Goal: Information Seeking & Learning: Learn about a topic

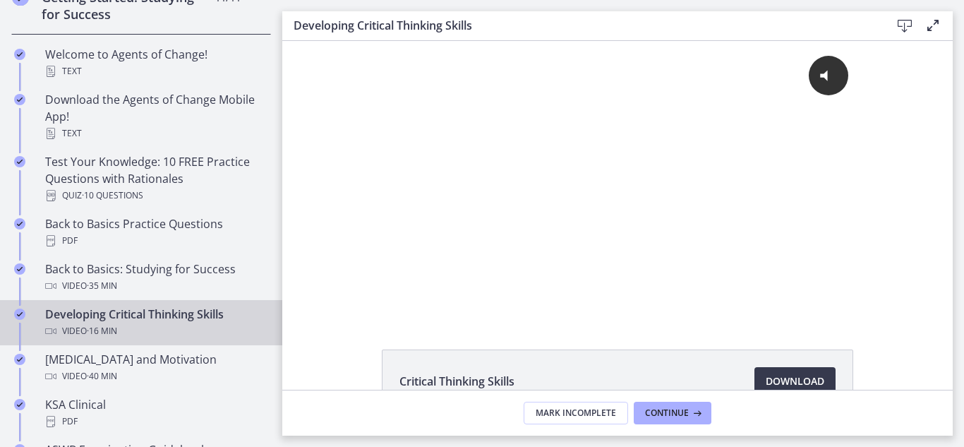
drag, startPoint x: 275, startPoint y: 37, endPoint x: 2, endPoint y: 67, distance: 274.7
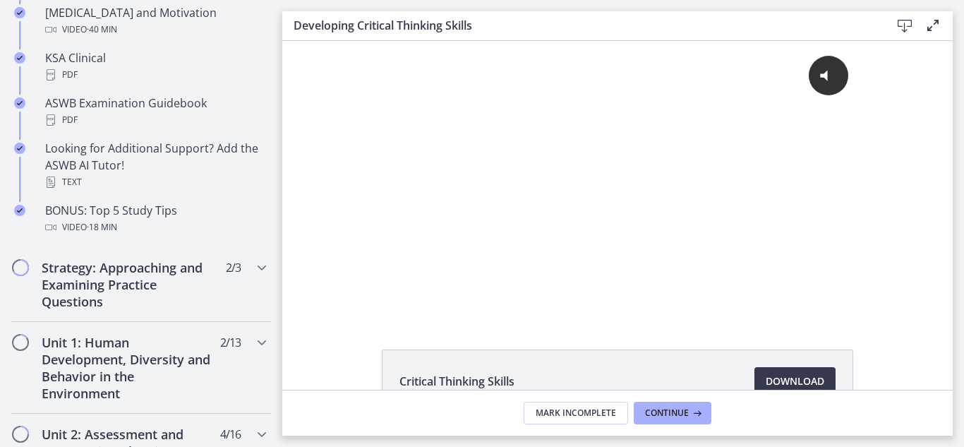
drag, startPoint x: 272, startPoint y: 123, endPoint x: 3, endPoint y: 164, distance: 272.6
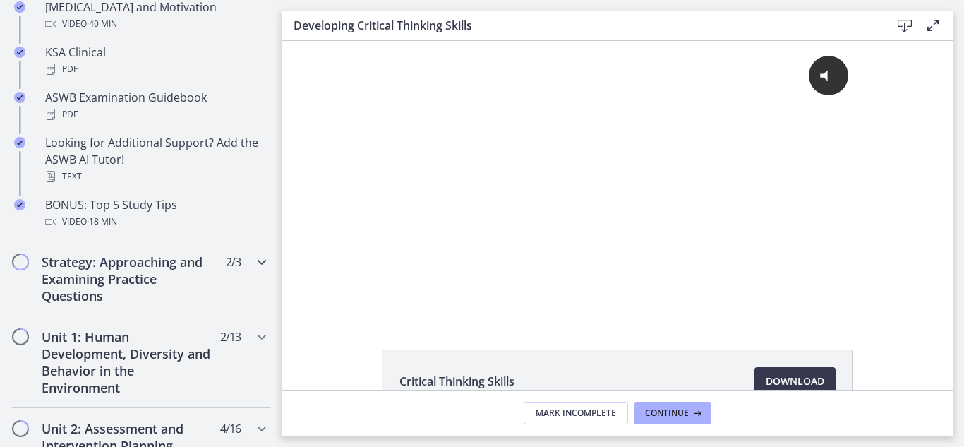
click at [69, 293] on h2 "Strategy: Approaching and Examining Practice Questions" at bounding box center [128, 278] width 172 height 51
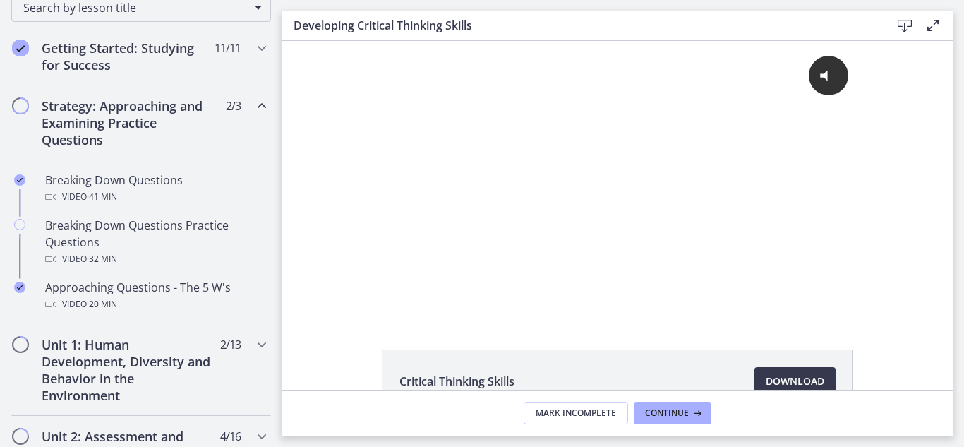
drag, startPoint x: 272, startPoint y: 241, endPoint x: 4, endPoint y: 77, distance: 314.5
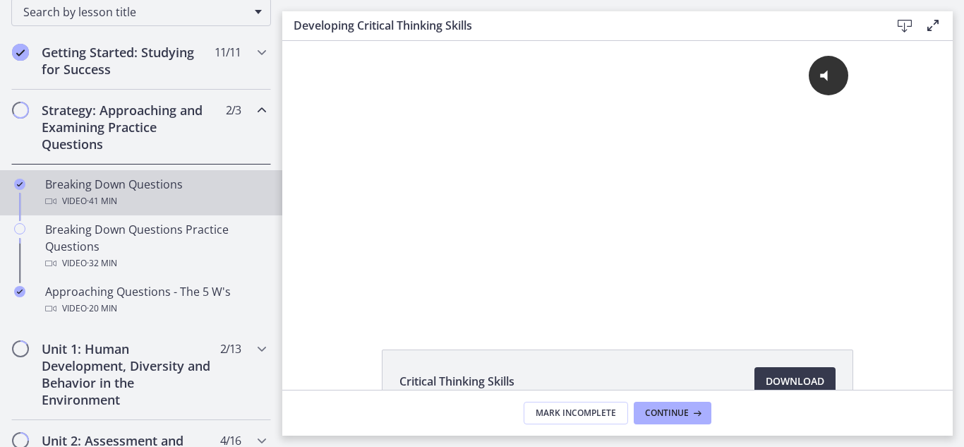
click at [164, 191] on div "Breaking Down Questions Video · 41 min" at bounding box center [155, 193] width 220 height 34
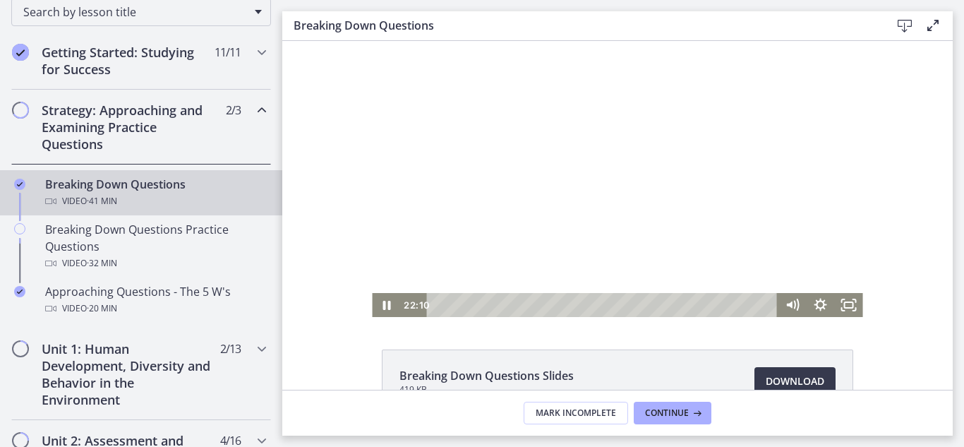
click at [437, 307] on div "Playbar" at bounding box center [604, 305] width 334 height 24
click at [842, 305] on icon "Fullscreen" at bounding box center [849, 305] width 34 height 29
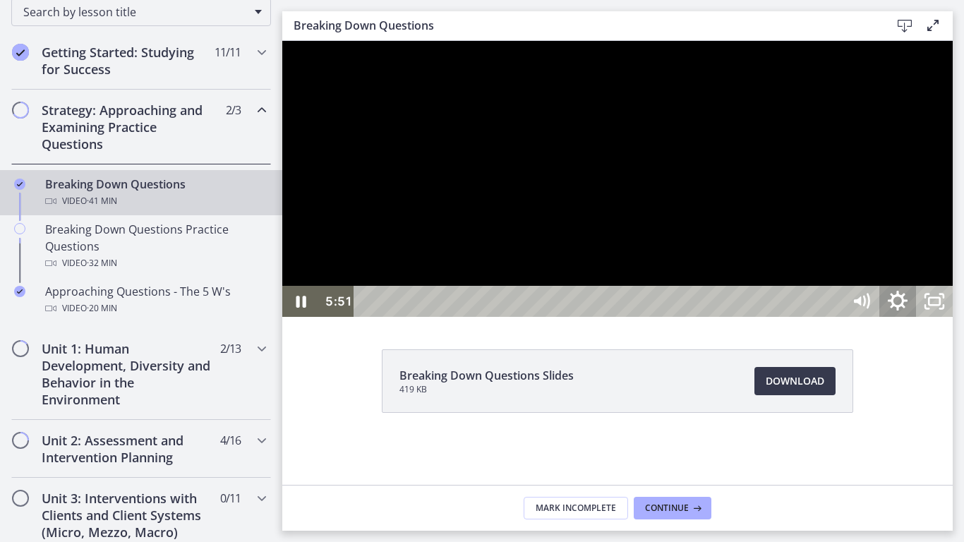
click at [907, 310] on icon "Show settings menu" at bounding box center [898, 301] width 20 height 20
click at [943, 255] on span "1x" at bounding box center [921, 239] width 46 height 31
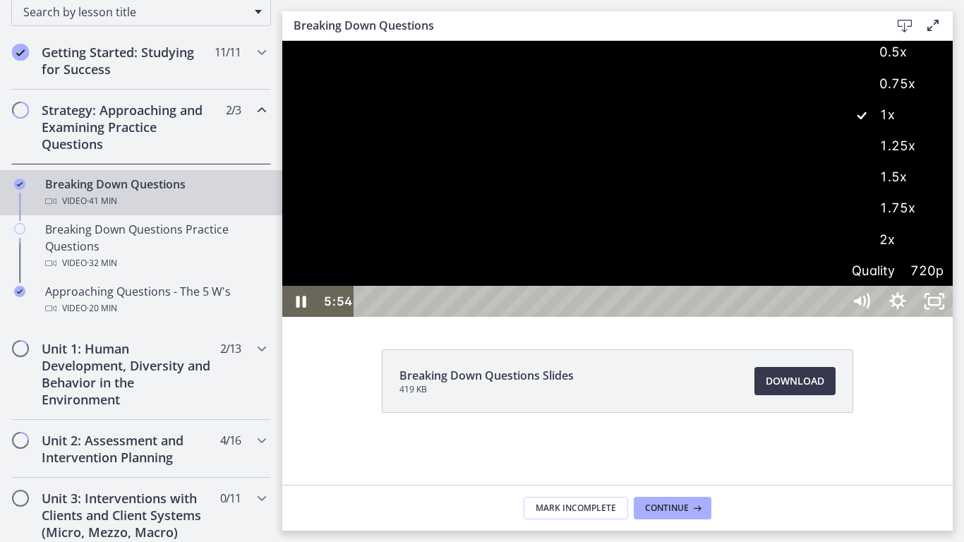
click at [953, 162] on label "1.25x" at bounding box center [898, 146] width 110 height 32
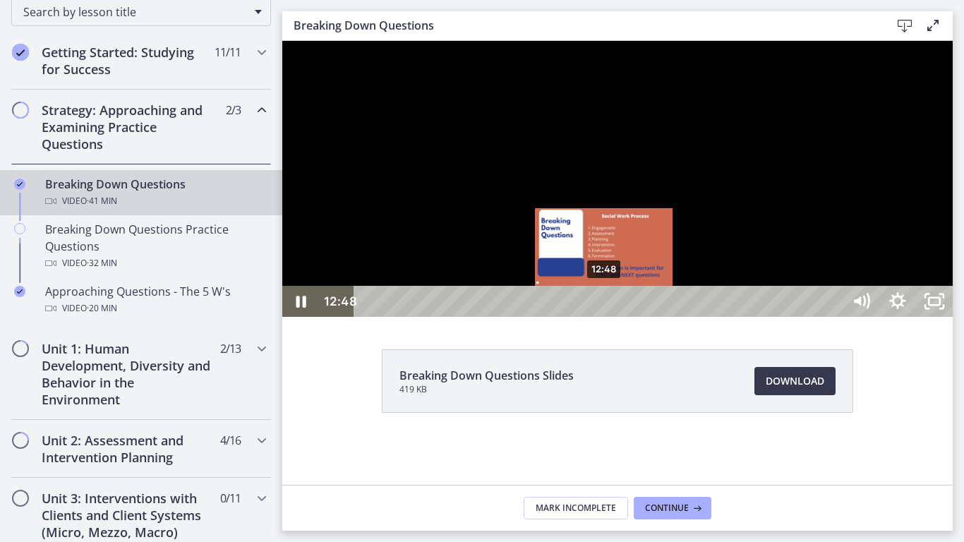
click at [605, 317] on div "12:48" at bounding box center [601, 301] width 466 height 31
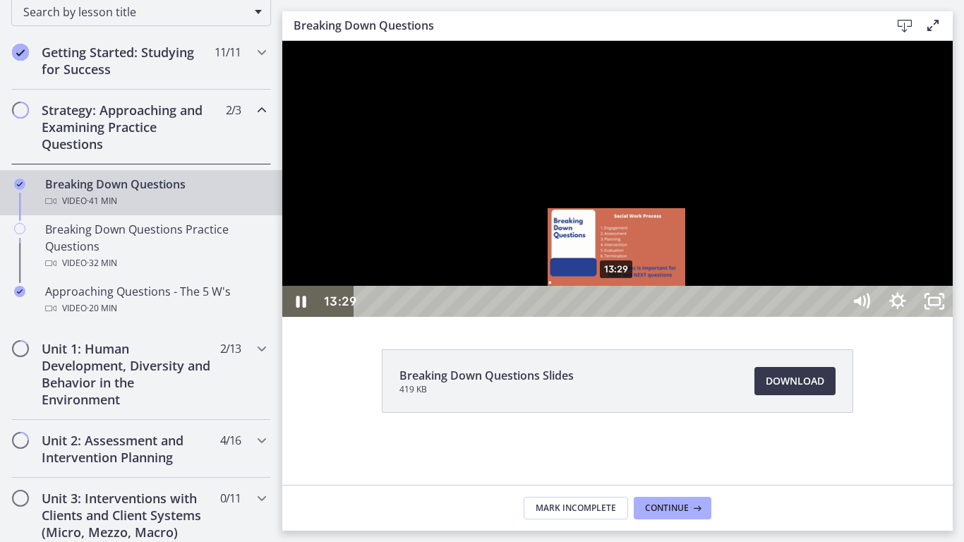
click at [617, 317] on div "13:29" at bounding box center [601, 301] width 466 height 31
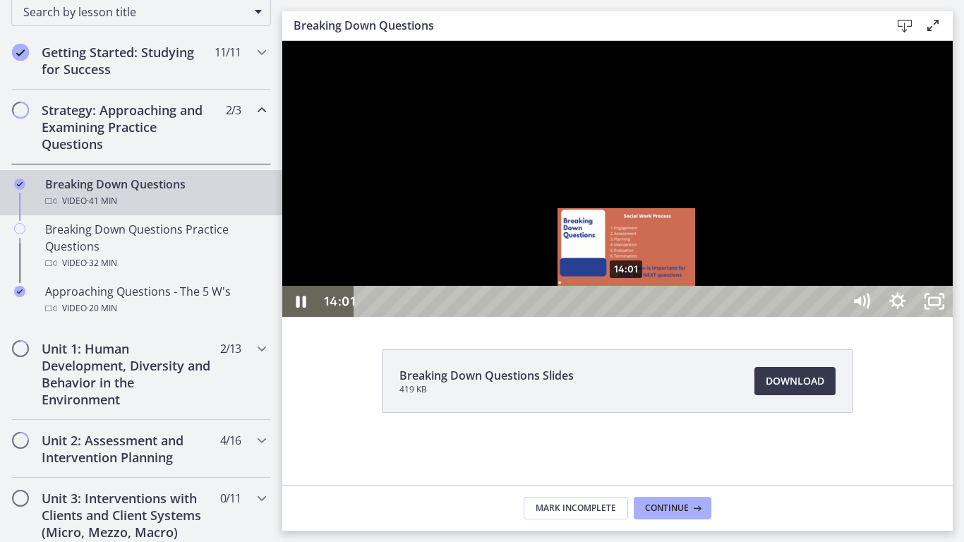
click at [627, 317] on div "14:01" at bounding box center [601, 301] width 466 height 31
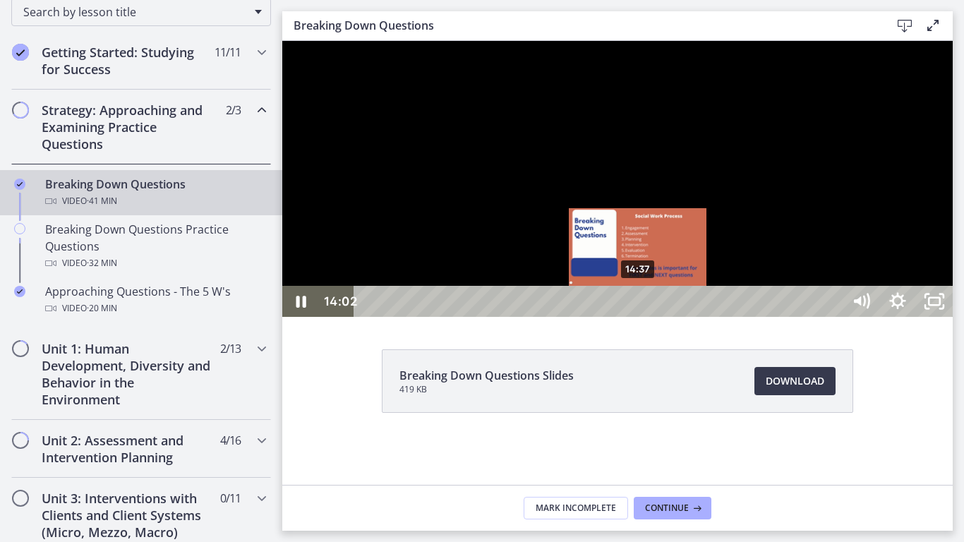
click at [639, 317] on div "14:37" at bounding box center [601, 301] width 466 height 31
click at [648, 317] on div "15:10" at bounding box center [601, 301] width 466 height 31
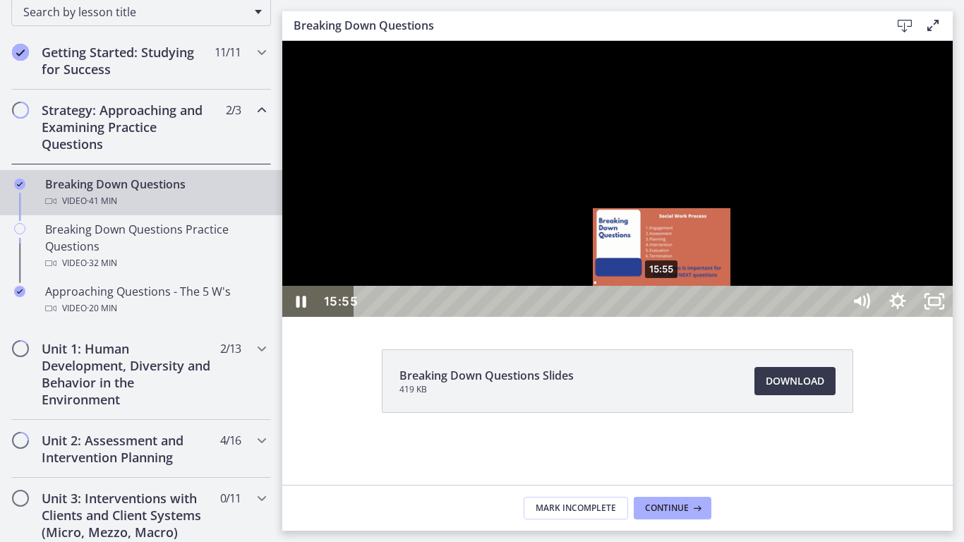
click at [663, 317] on div "15:55" at bounding box center [601, 301] width 466 height 31
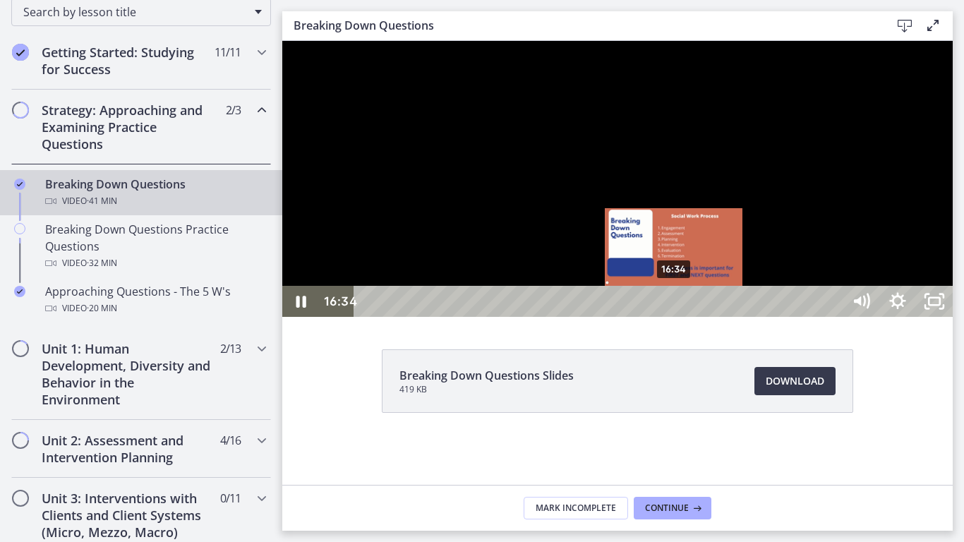
click at [675, 317] on div "16:34" at bounding box center [601, 301] width 466 height 31
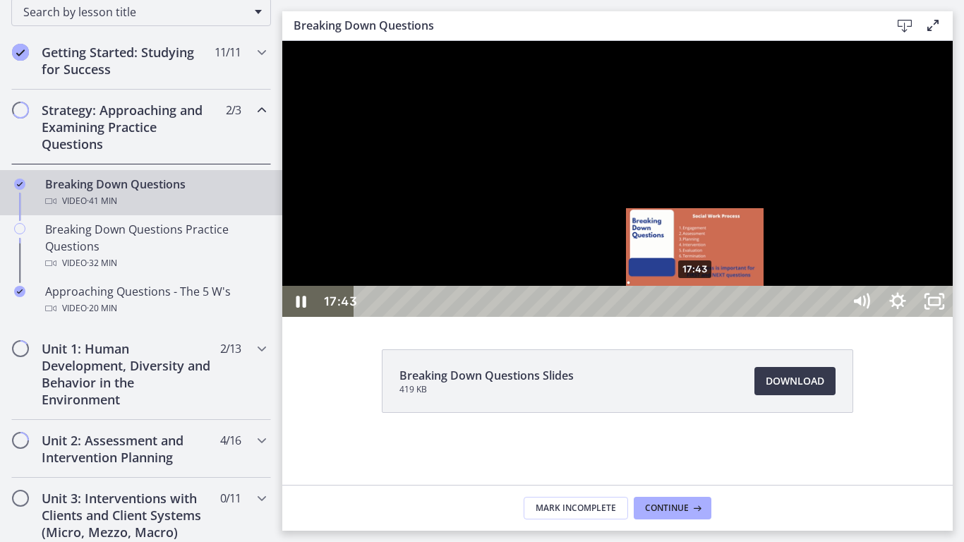
click at [696, 317] on div "17:43" at bounding box center [601, 301] width 466 height 31
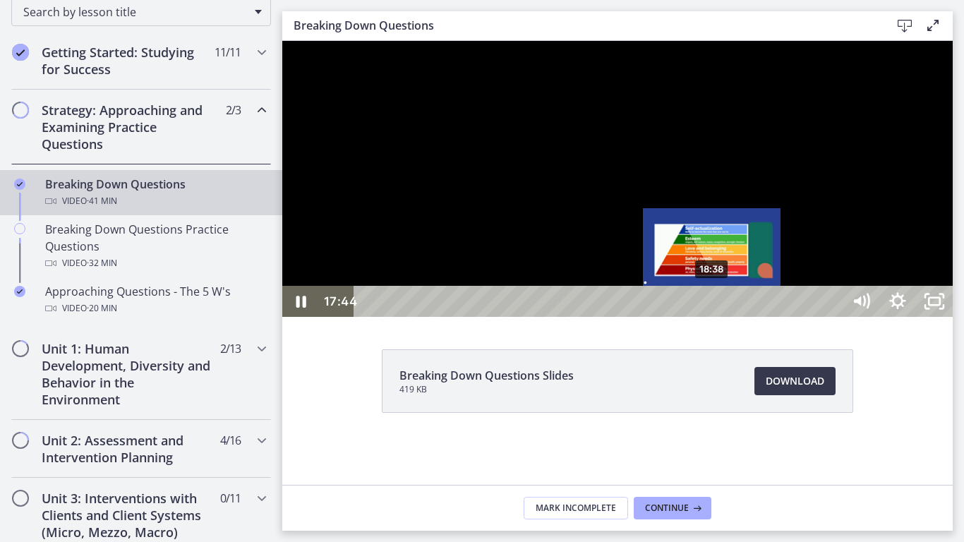
click at [713, 317] on div "18:38" at bounding box center [601, 301] width 466 height 31
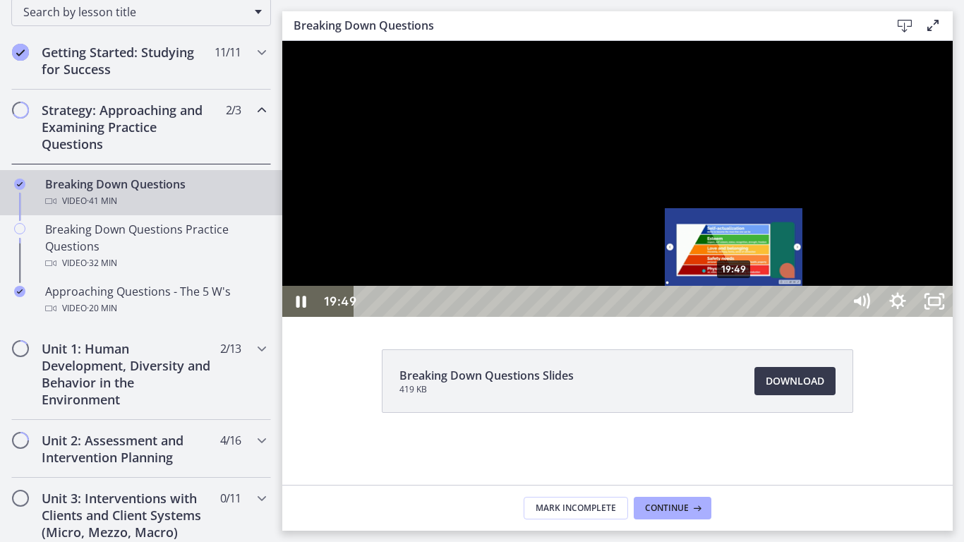
click at [735, 317] on div "19:49" at bounding box center [601, 301] width 466 height 31
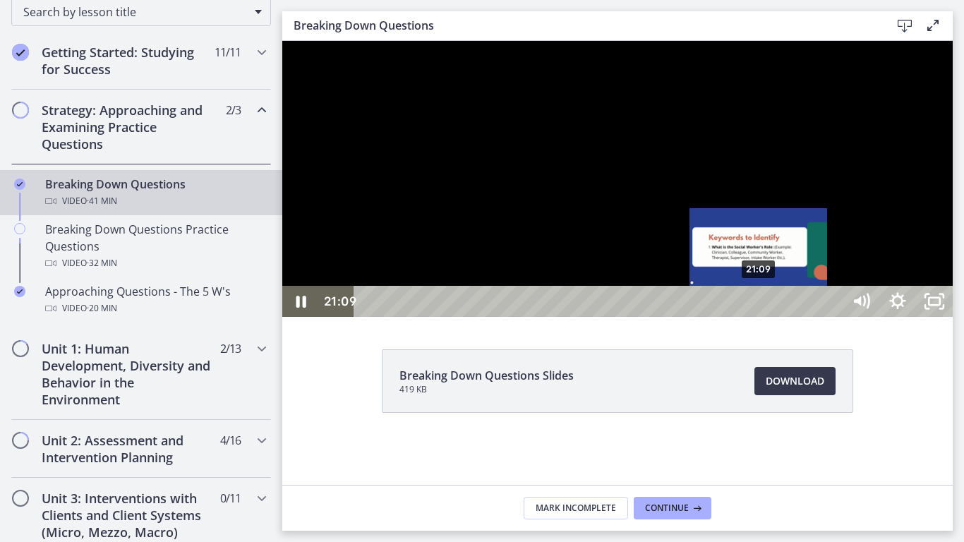
click at [759, 317] on div "21:09" at bounding box center [601, 301] width 466 height 31
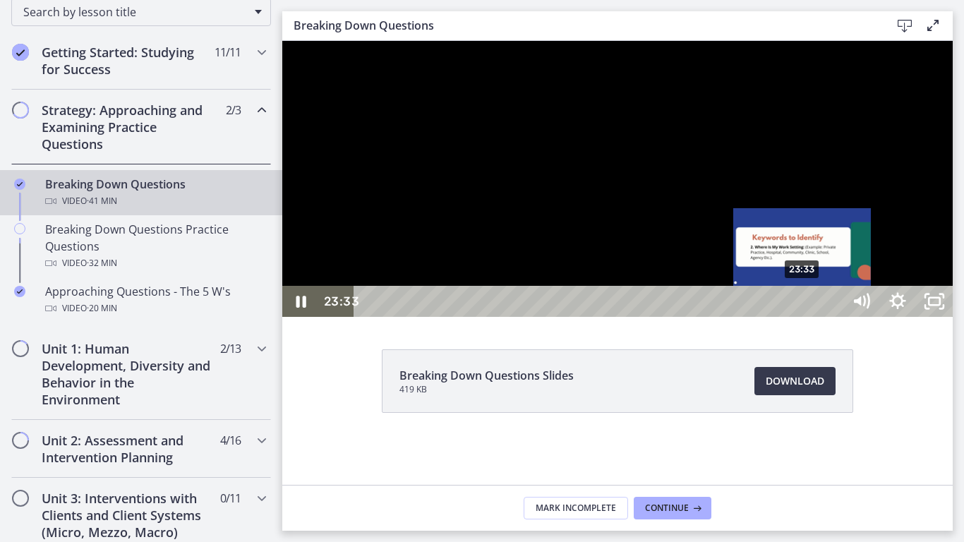
click at [804, 317] on div "23:33" at bounding box center [601, 301] width 466 height 31
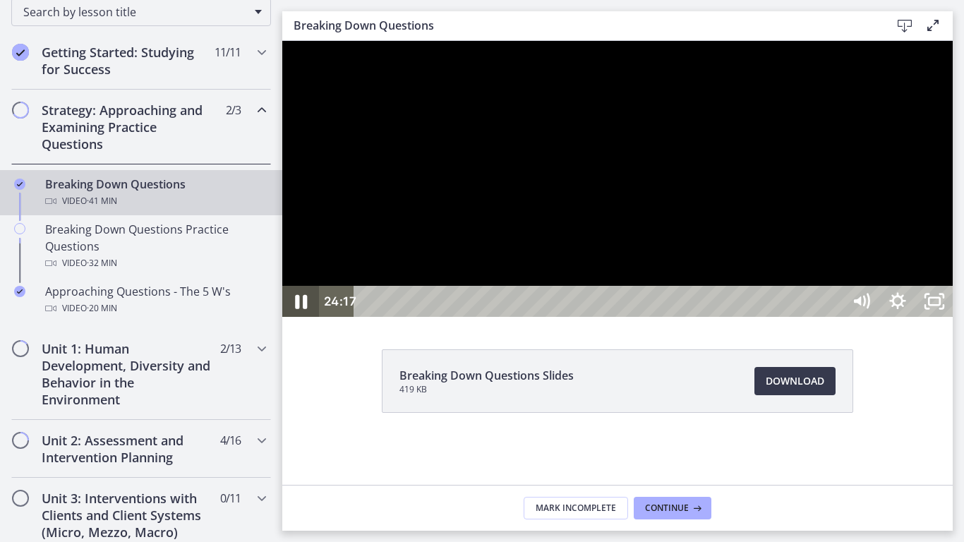
click at [303, 320] on icon "Pause" at bounding box center [301, 301] width 44 height 37
click at [303, 320] on icon "Play Video" at bounding box center [302, 301] width 44 height 37
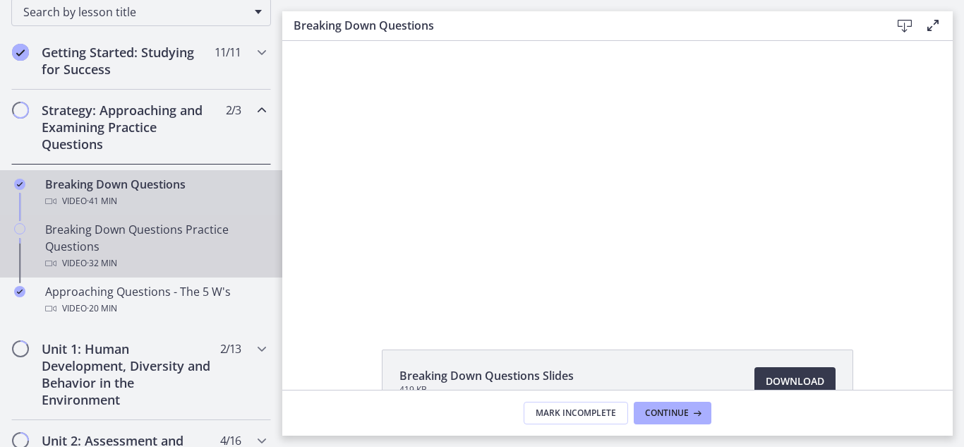
click at [141, 246] on div "Breaking Down Questions Practice Questions Video · 32 min" at bounding box center [155, 246] width 220 height 51
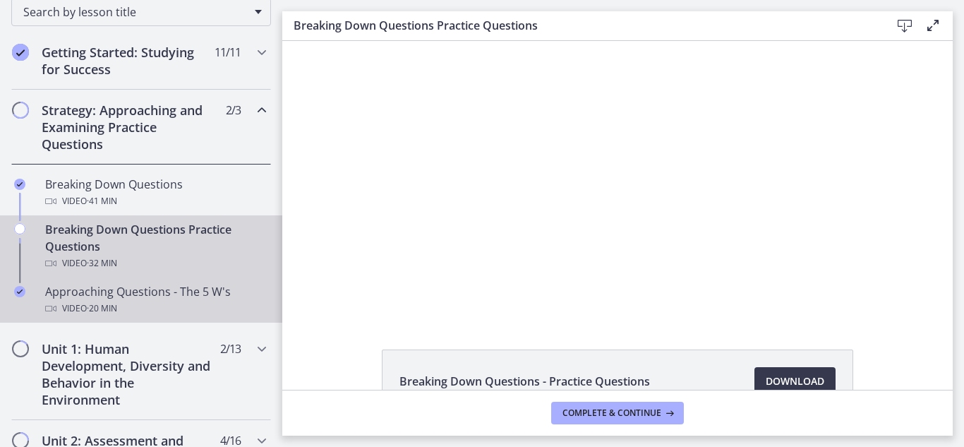
click at [134, 306] on div "Video · 20 min" at bounding box center [155, 308] width 220 height 17
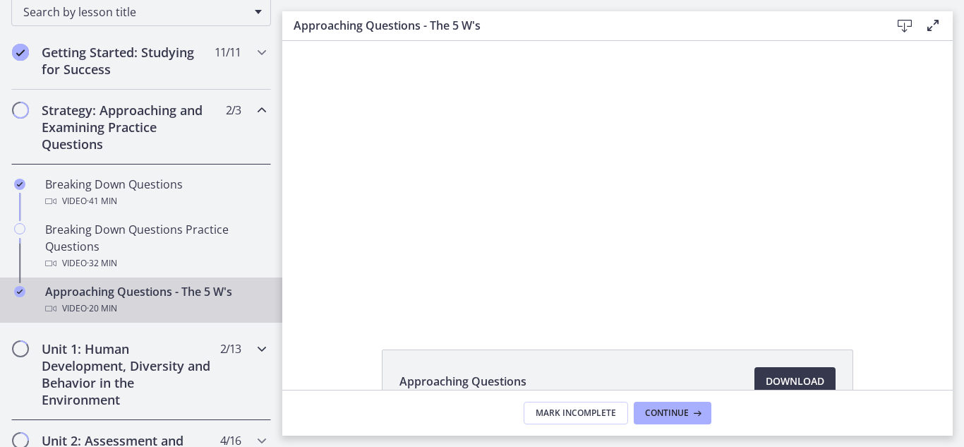
click at [134, 387] on h2 "Unit 1: Human Development, Diversity and Behavior in the Environment" at bounding box center [128, 374] width 172 height 68
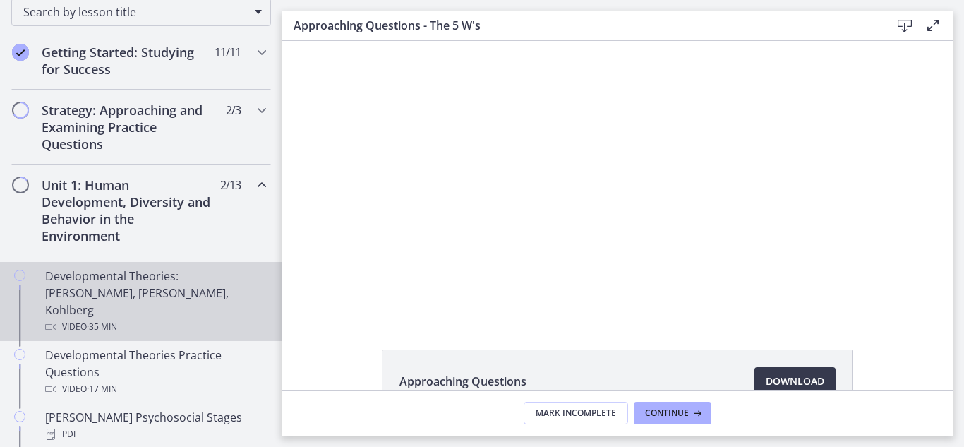
click at [113, 318] on span "· 35 min" at bounding box center [102, 326] width 30 height 17
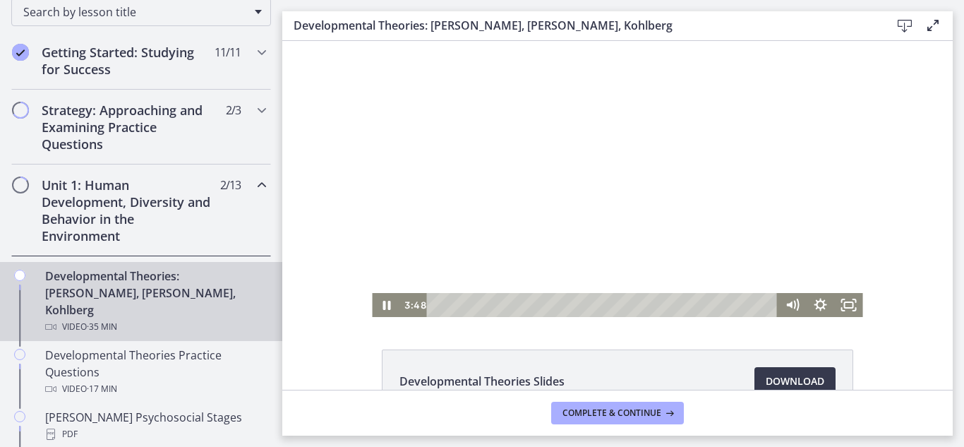
click at [667, 145] on div at bounding box center [617, 179] width 490 height 276
click at [845, 304] on icon "Fullscreen" at bounding box center [849, 305] width 34 height 29
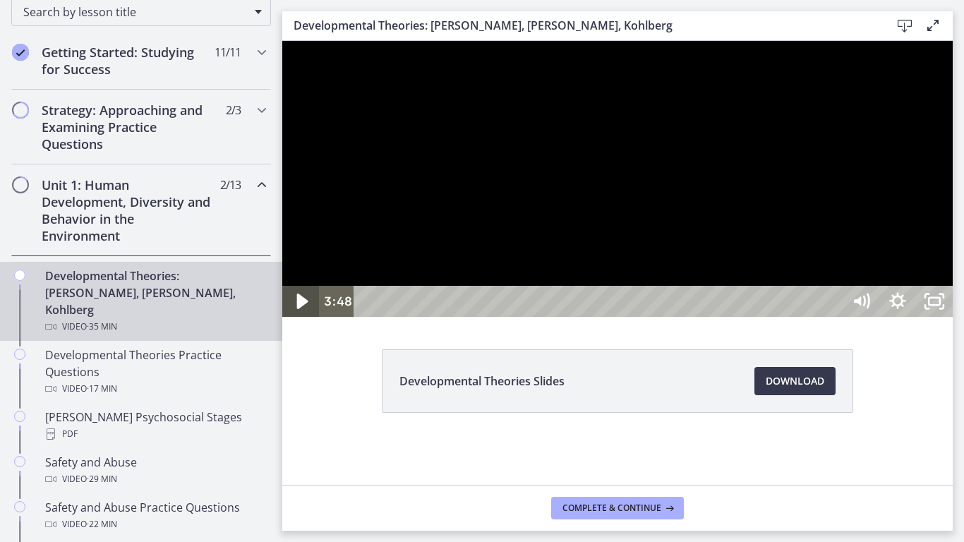
click at [305, 320] on icon "Play Video" at bounding box center [302, 301] width 44 height 37
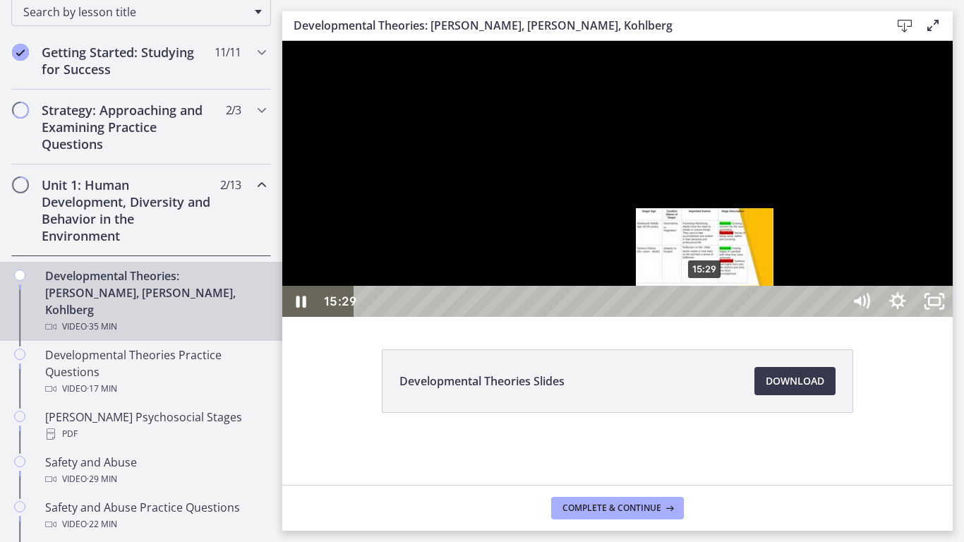
click at [706, 317] on div "15:29" at bounding box center [601, 301] width 466 height 31
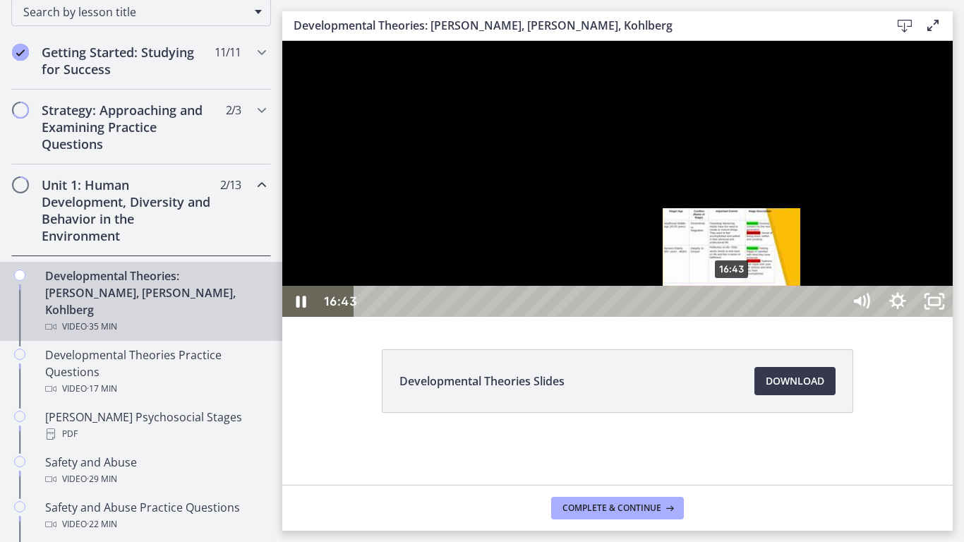
click at [732, 317] on div "16:43" at bounding box center [601, 301] width 466 height 31
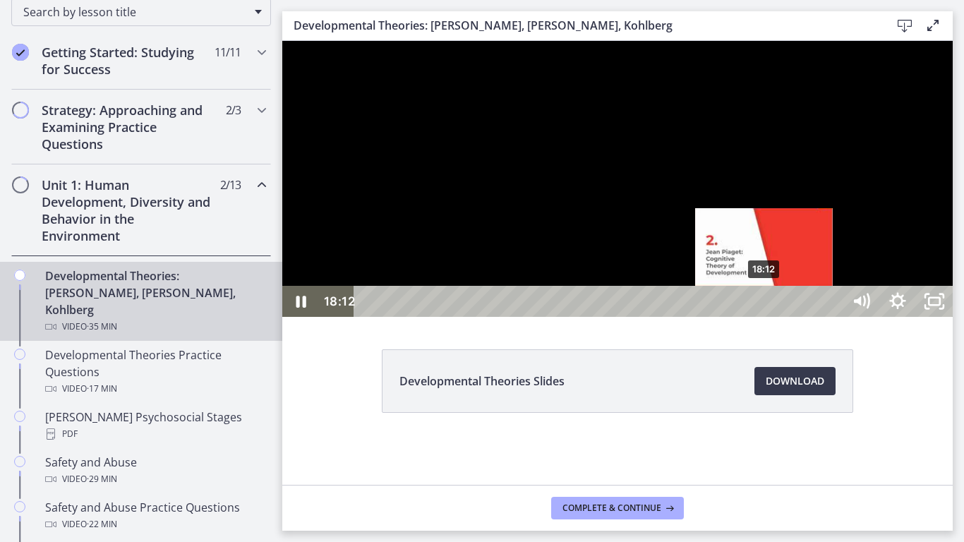
click at [765, 317] on div "18:12" at bounding box center [601, 301] width 466 height 31
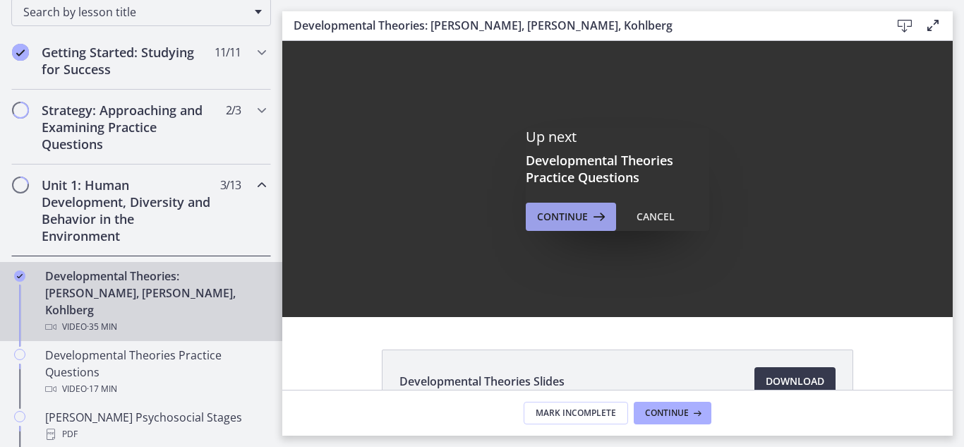
click at [562, 214] on span "Continue" at bounding box center [562, 216] width 51 height 17
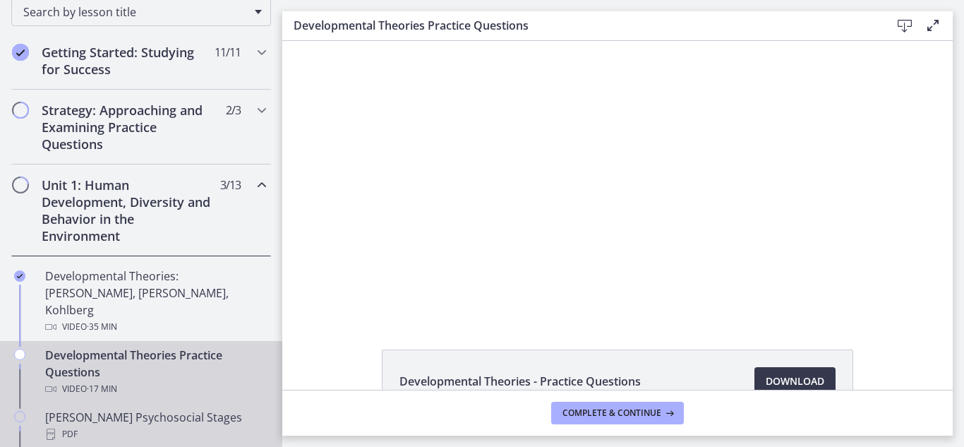
click at [195, 425] on div "PDF" at bounding box center [155, 433] width 220 height 17
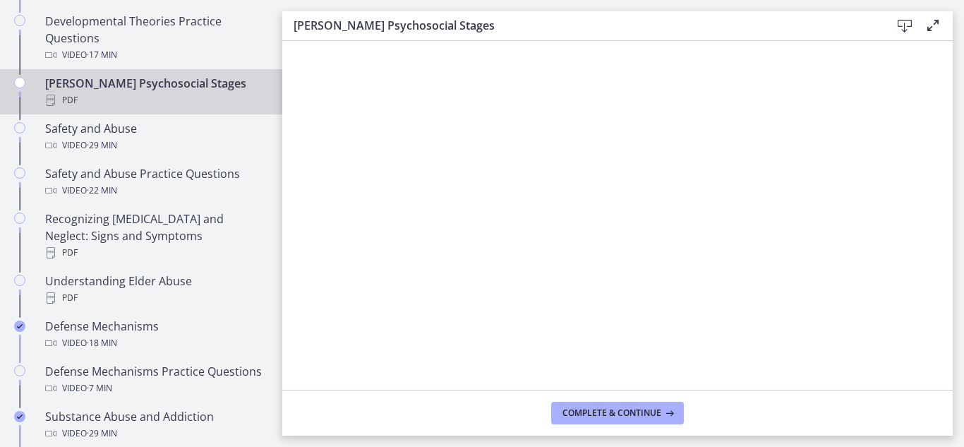
scroll to position [629, 0]
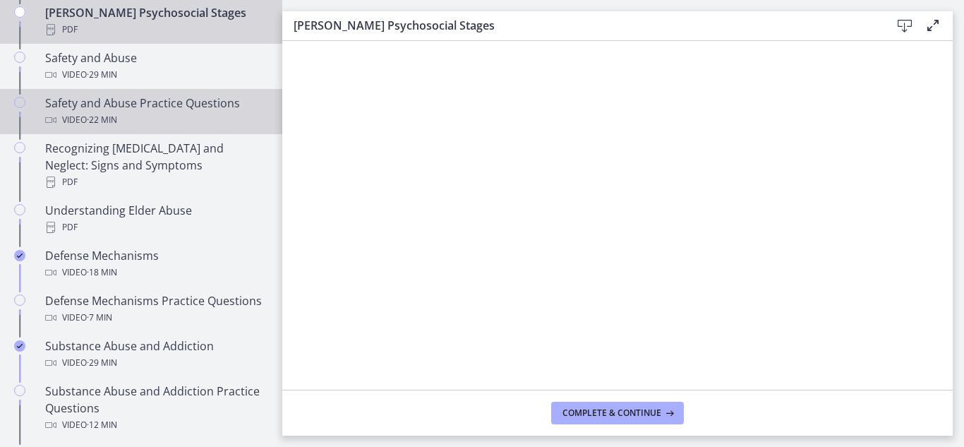
click at [158, 111] on div "Video · 22 min" at bounding box center [155, 119] width 220 height 17
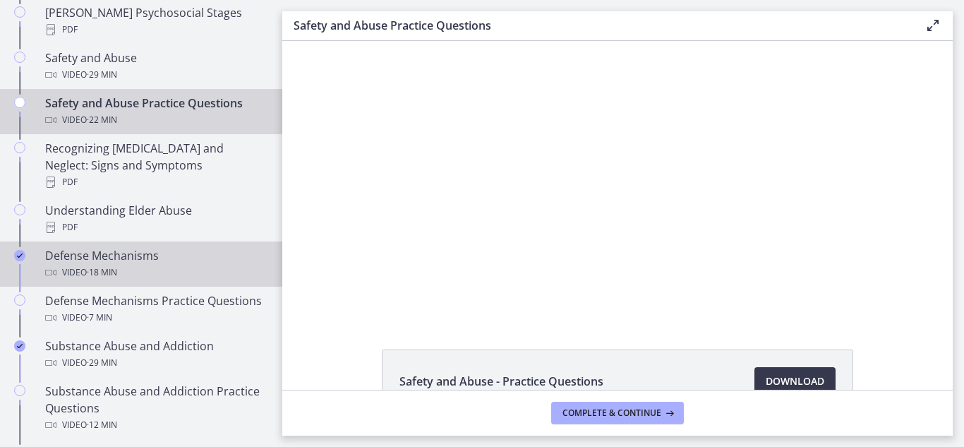
click at [106, 264] on span "· 18 min" at bounding box center [102, 272] width 30 height 17
